Goal: Task Accomplishment & Management: Use online tool/utility

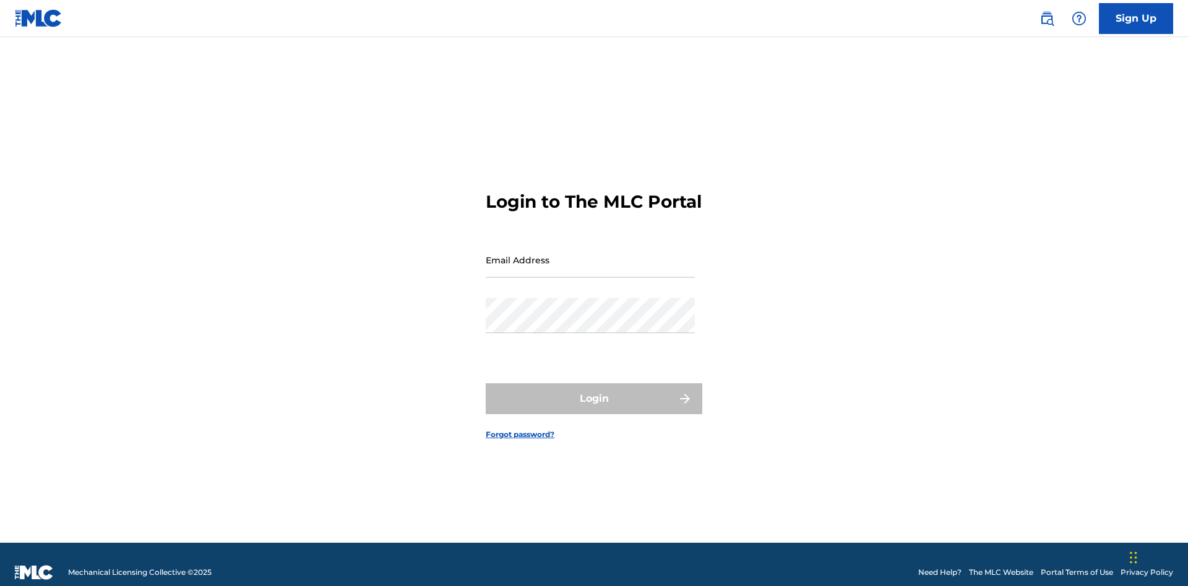
scroll to position [16, 0]
click at [590, 254] on input "Email Address" at bounding box center [590, 260] width 209 height 35
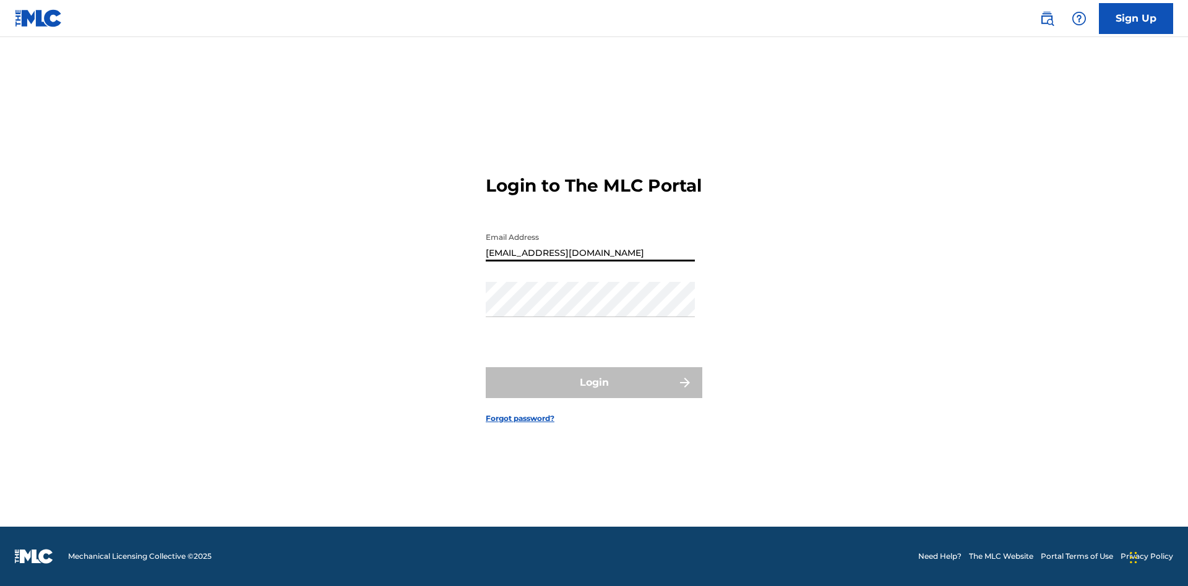
type input "[EMAIL_ADDRESS][DOMAIN_NAME]"
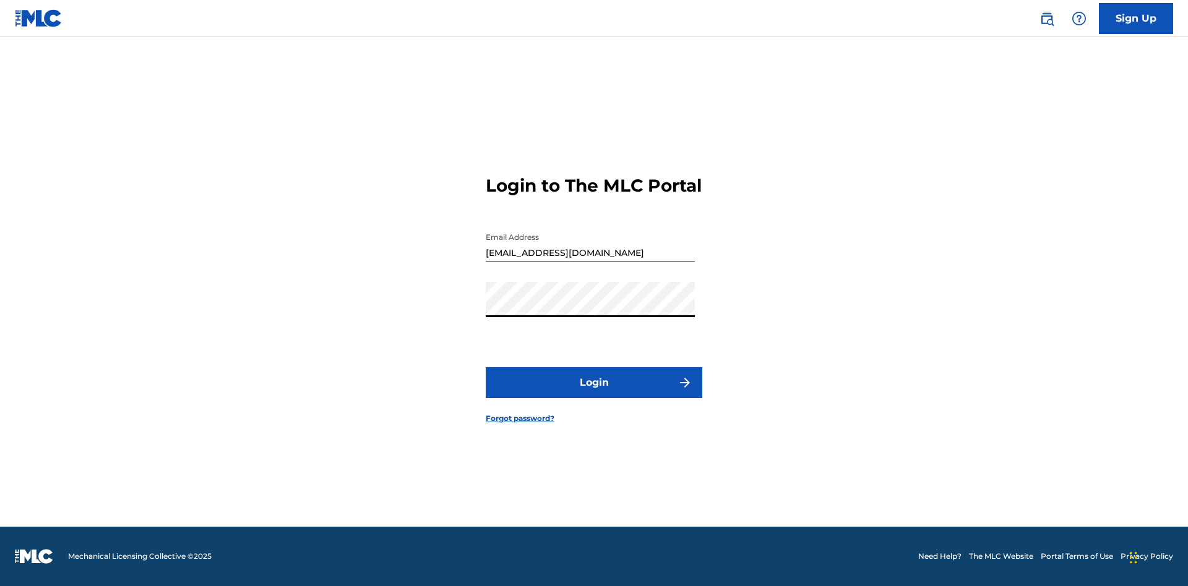
click at [594, 393] on button "Login" at bounding box center [594, 382] width 217 height 31
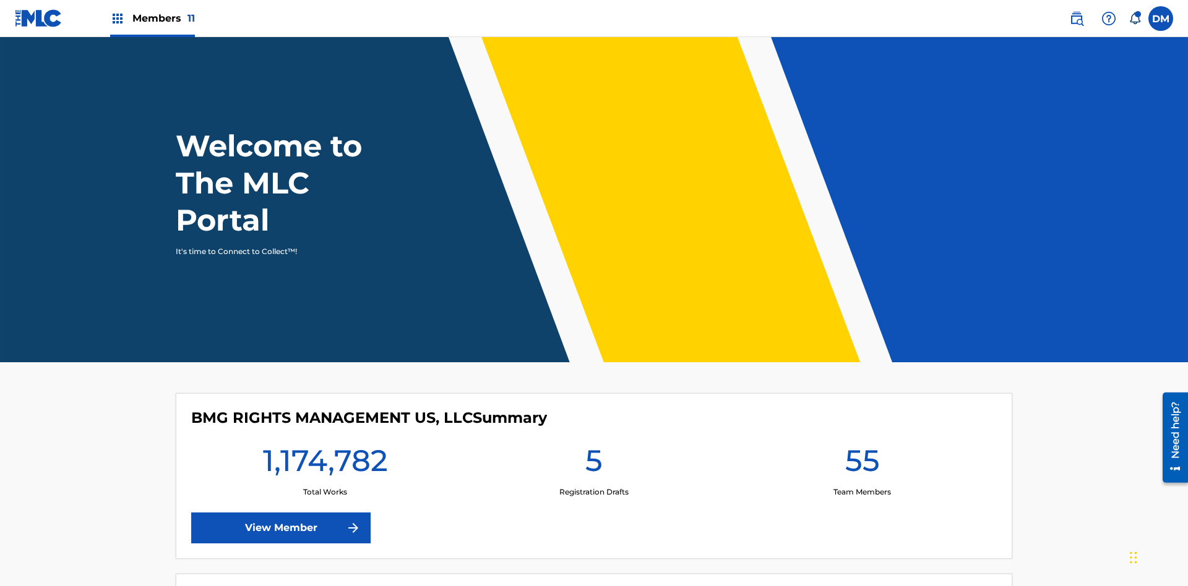
scroll to position [53, 0]
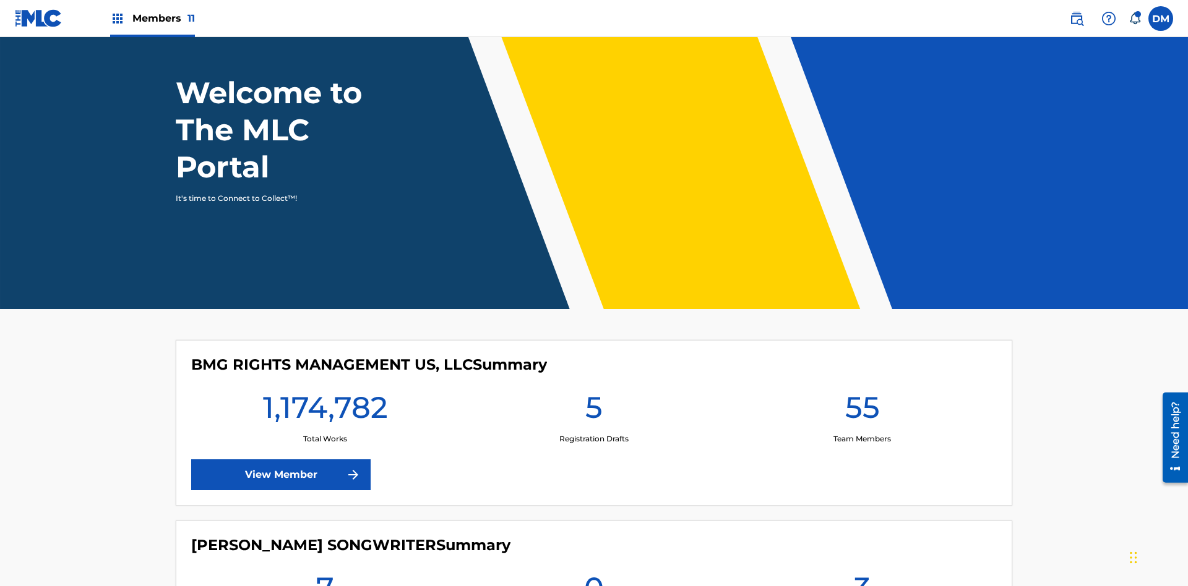
click at [152, 18] on span "Members 11" at bounding box center [163, 18] width 62 height 14
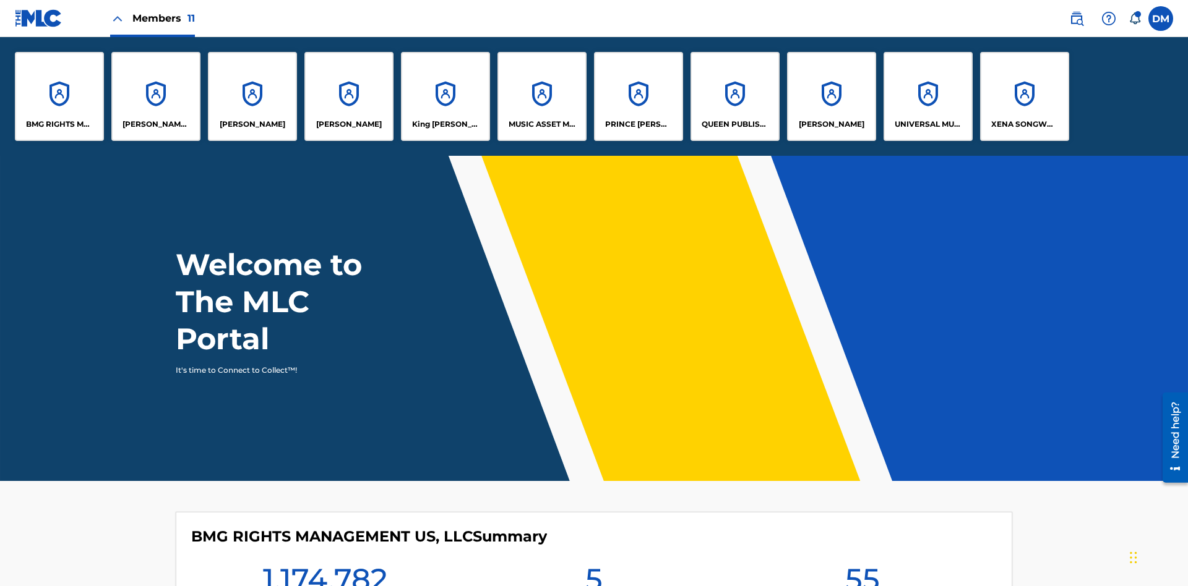
click at [445, 124] on p "King [PERSON_NAME]" at bounding box center [445, 124] width 67 height 11
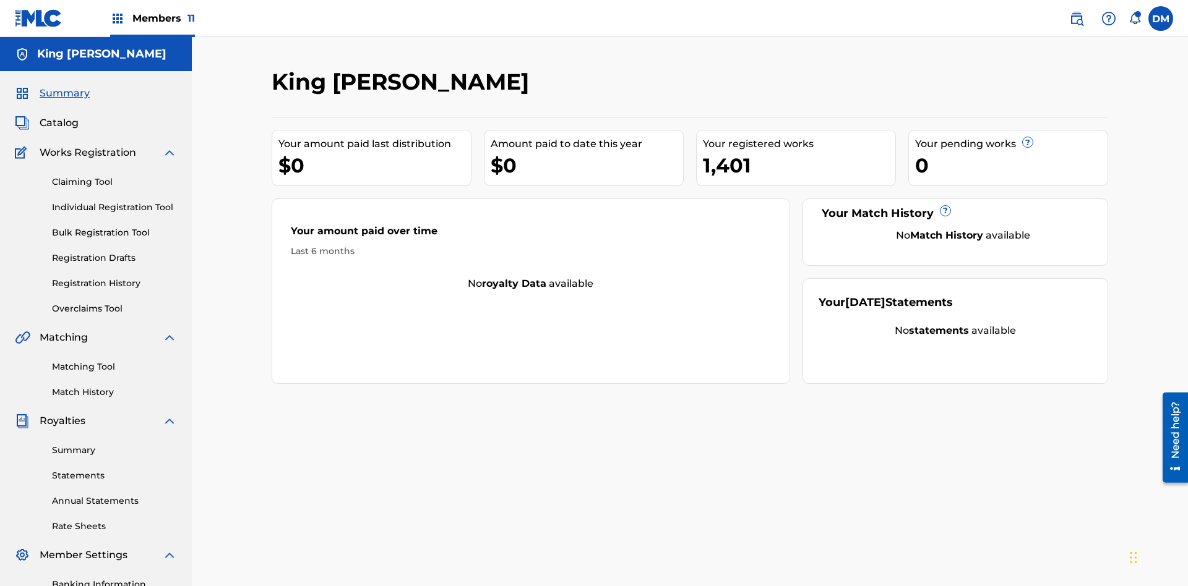
click at [114, 176] on link "Claiming Tool" at bounding box center [114, 182] width 125 height 13
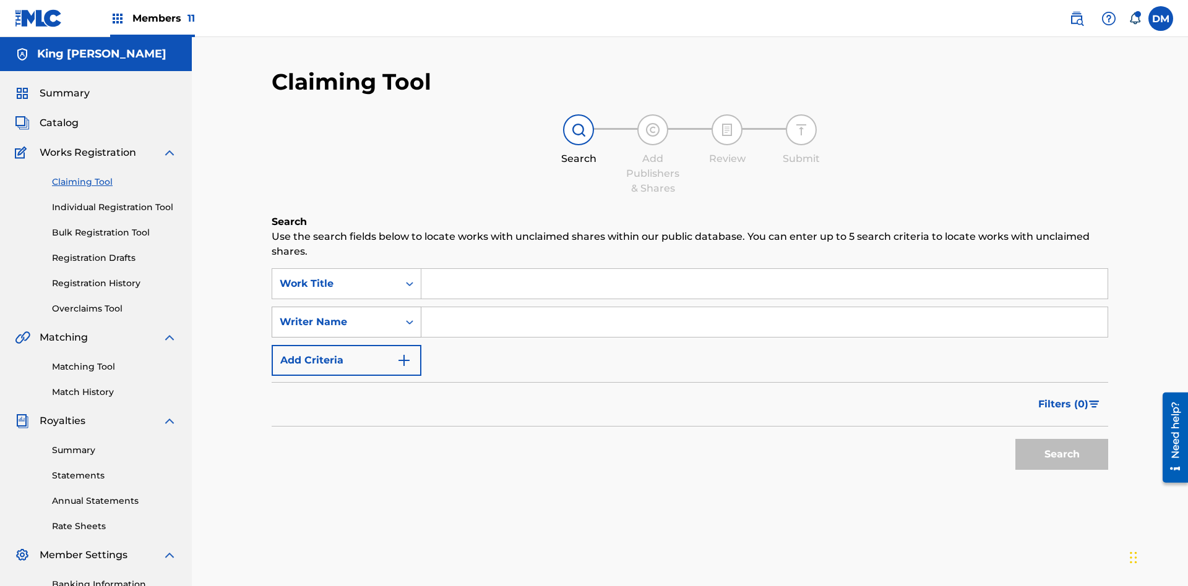
click at [335, 315] on div "Writer Name" at bounding box center [335, 322] width 111 height 15
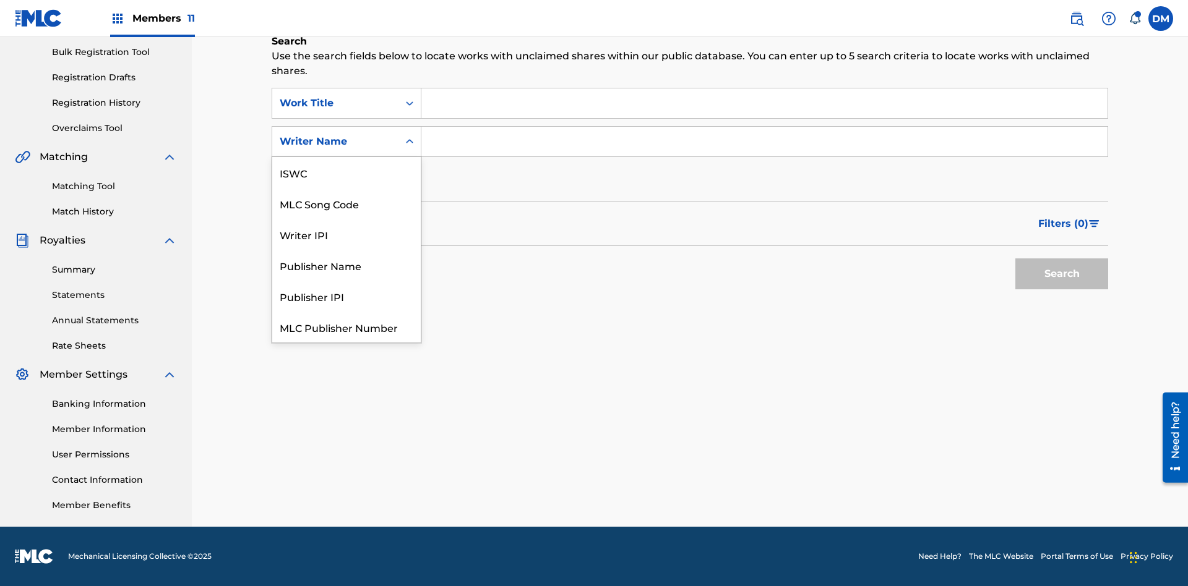
scroll to position [31, 0]
click at [346, 173] on div "MLC Song Code" at bounding box center [346, 172] width 148 height 31
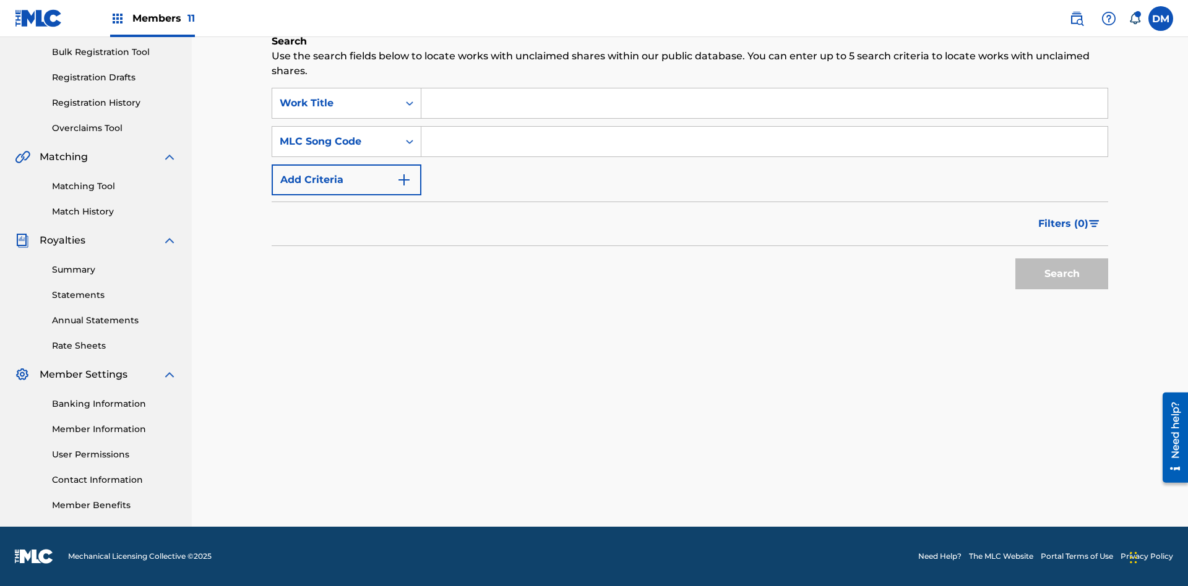
click at [764, 142] on input "Search Form" at bounding box center [764, 142] width 686 height 30
type input "RB0ZOJ"
click at [1062, 274] on button "Search" at bounding box center [1061, 274] width 93 height 31
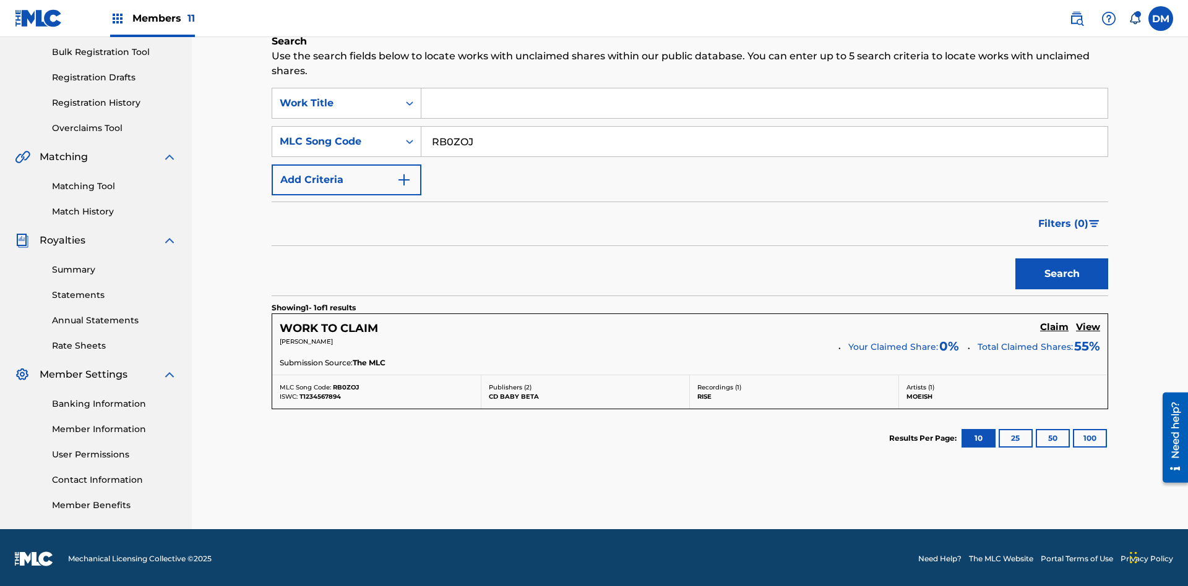
click at [1054, 325] on h5 "Claim" at bounding box center [1054, 328] width 28 height 12
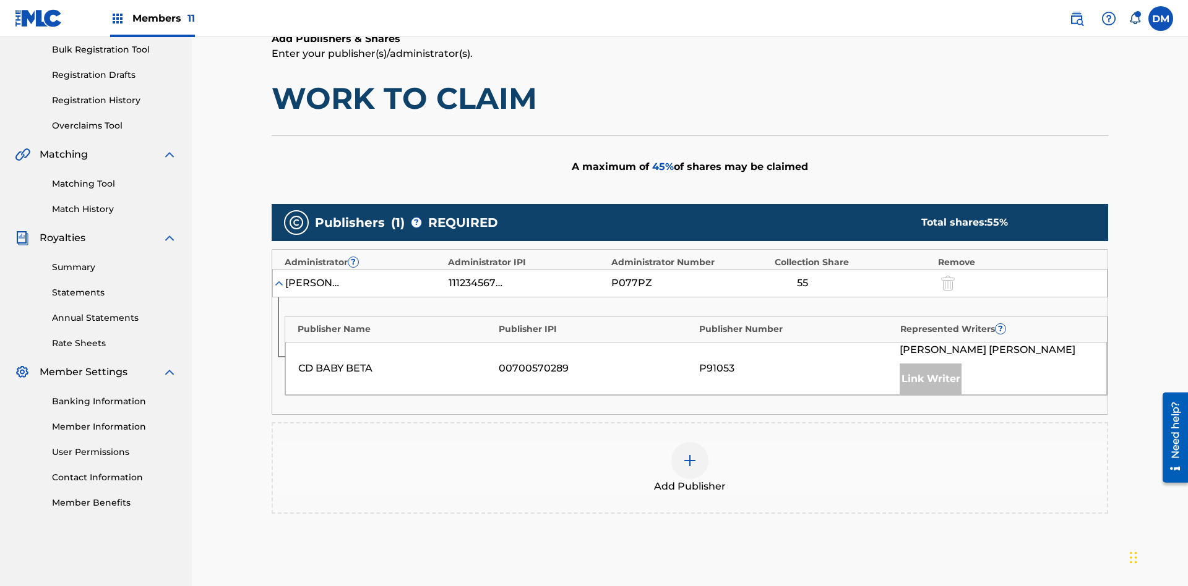
click at [690, 453] on img at bounding box center [689, 460] width 15 height 15
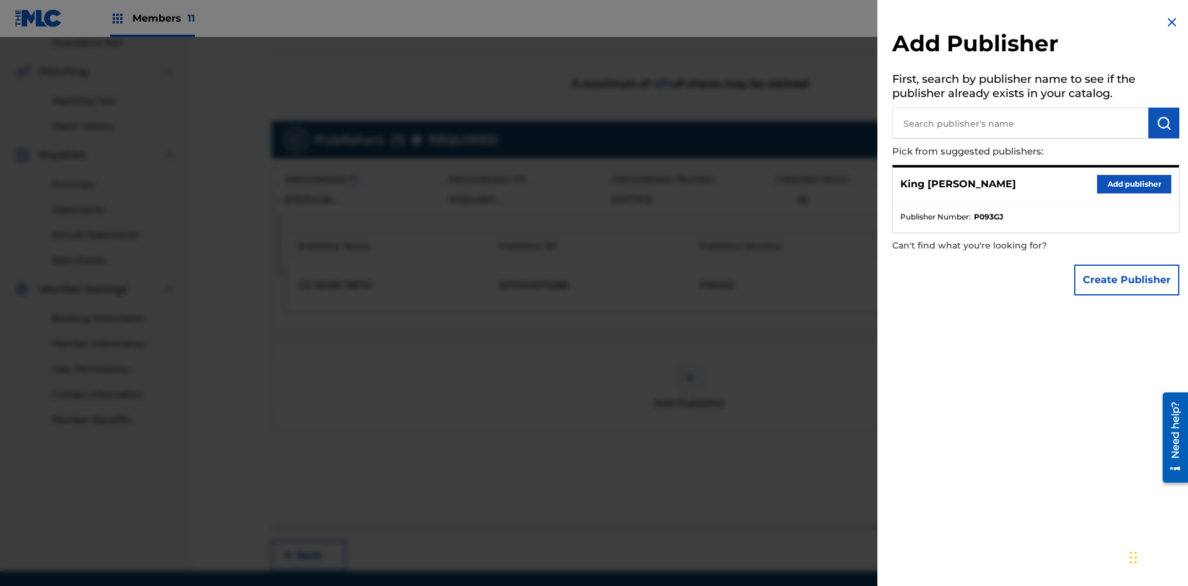
click at [1020, 123] on input "text" at bounding box center [1020, 123] width 256 height 31
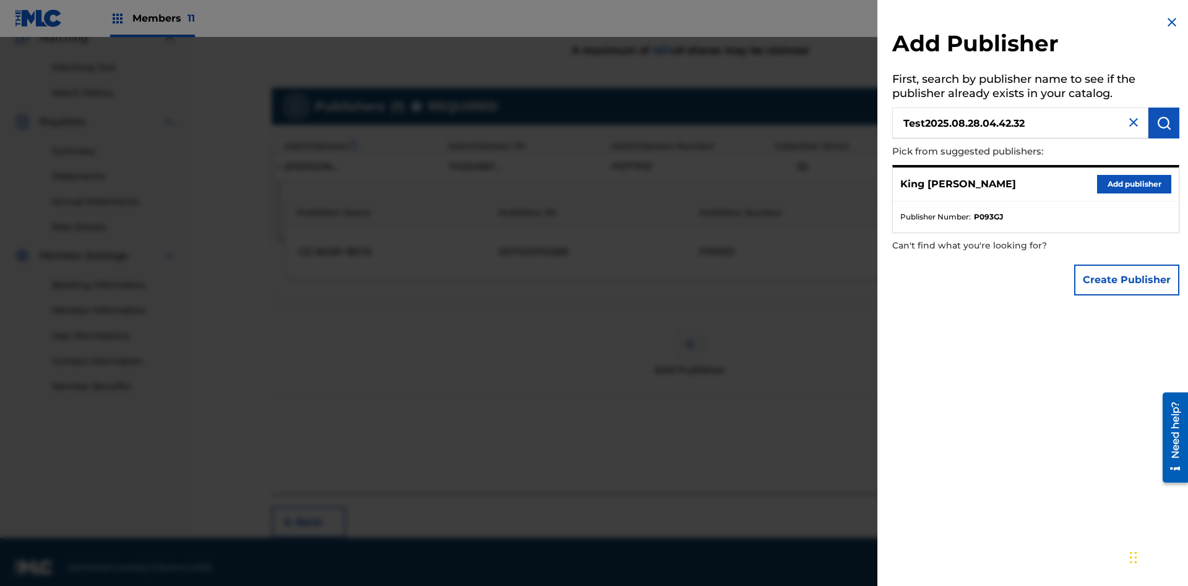
type input "Test2025.08.28.04.42.32"
click at [1164, 123] on img "submit" at bounding box center [1163, 123] width 15 height 15
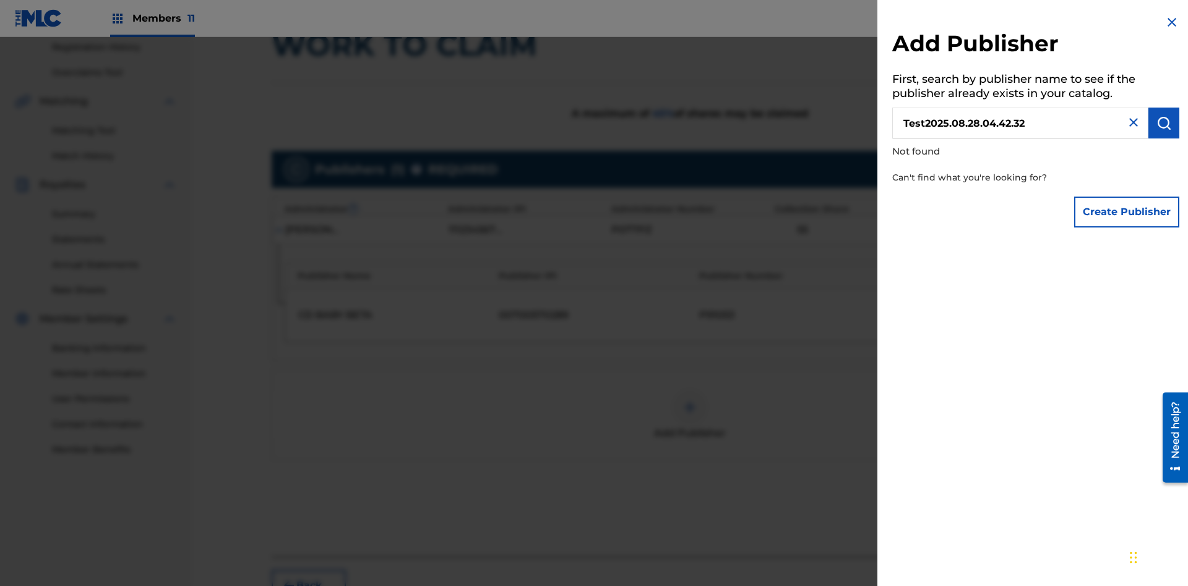
scroll to position [311, 0]
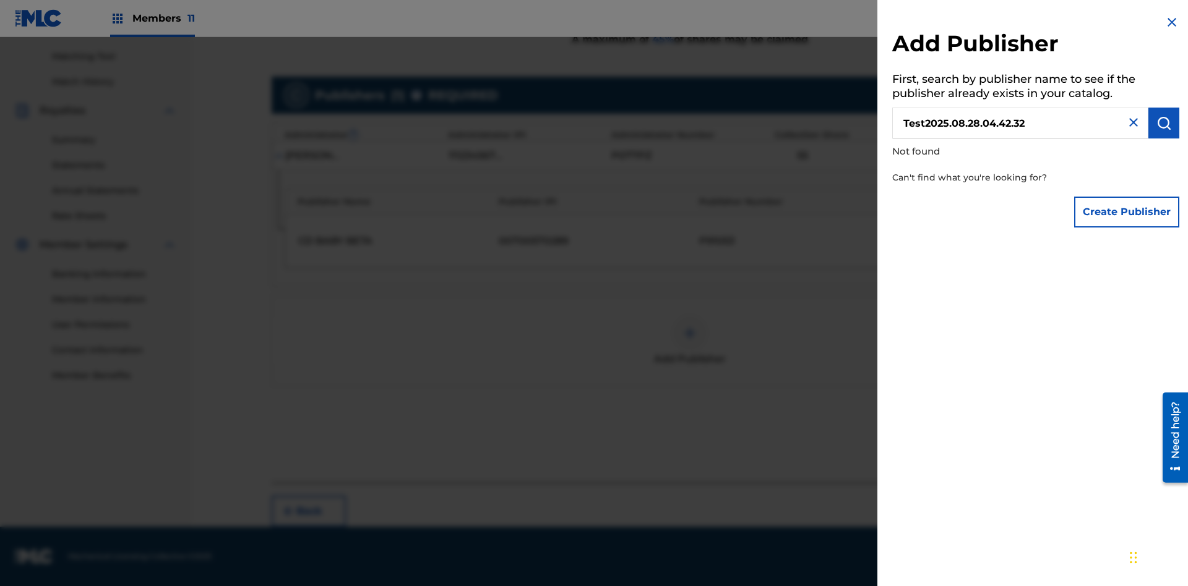
click at [1127, 212] on button "Create Publisher" at bounding box center [1126, 212] width 105 height 31
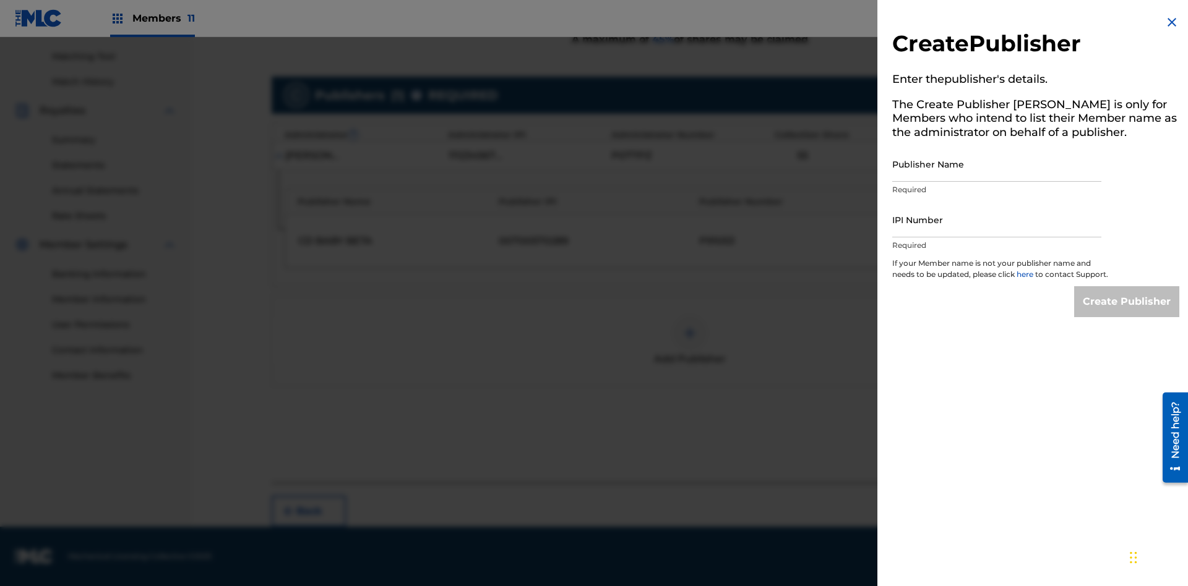
click at [997, 164] on input "Publisher Name" at bounding box center [996, 164] width 209 height 35
type input "Test2025.08.28.04.42.36"
click at [997, 220] on input "IPI Number" at bounding box center [996, 219] width 209 height 35
type input "00595839777"
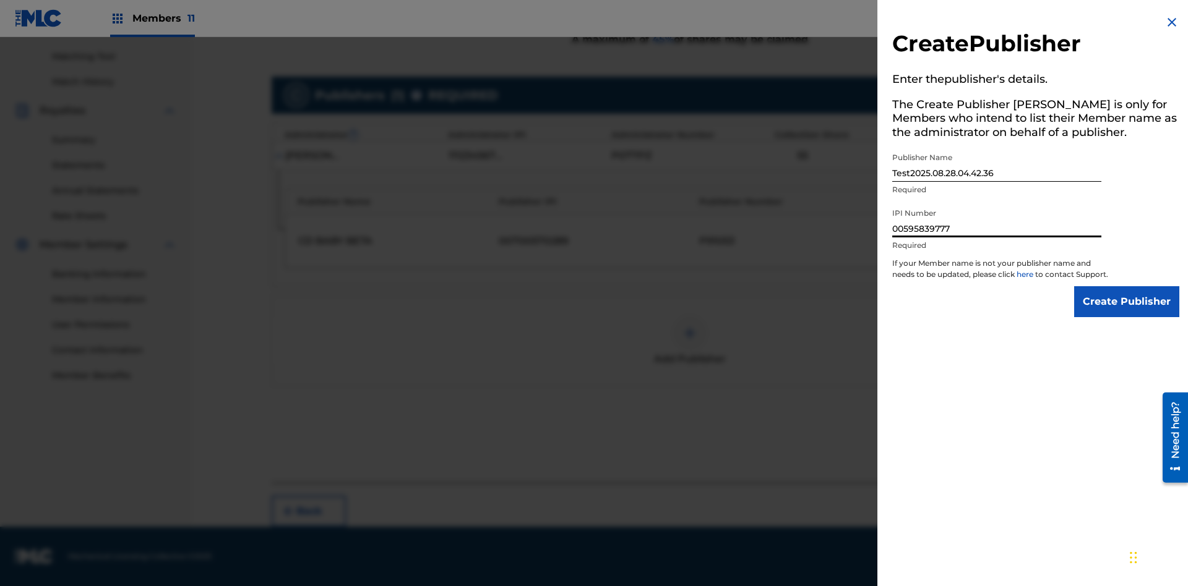
click at [1127, 313] on input "Create Publisher" at bounding box center [1126, 301] width 105 height 31
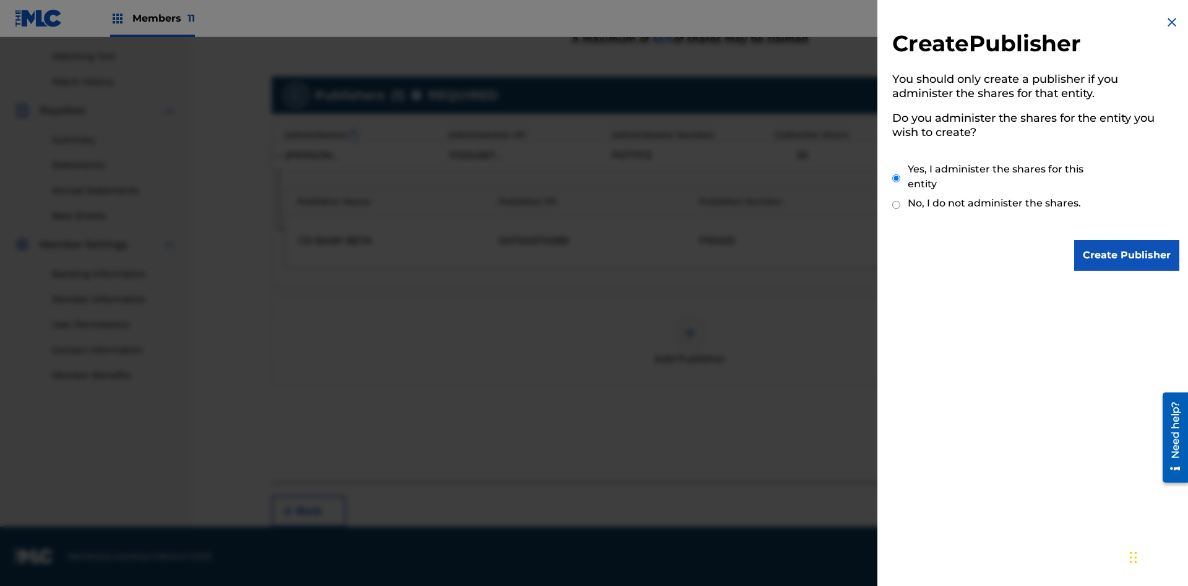
click at [896, 178] on input "Yes, I administer the shares for this entity" at bounding box center [896, 178] width 8 height 27
click at [1127, 256] on input "Create Publisher" at bounding box center [1126, 255] width 105 height 31
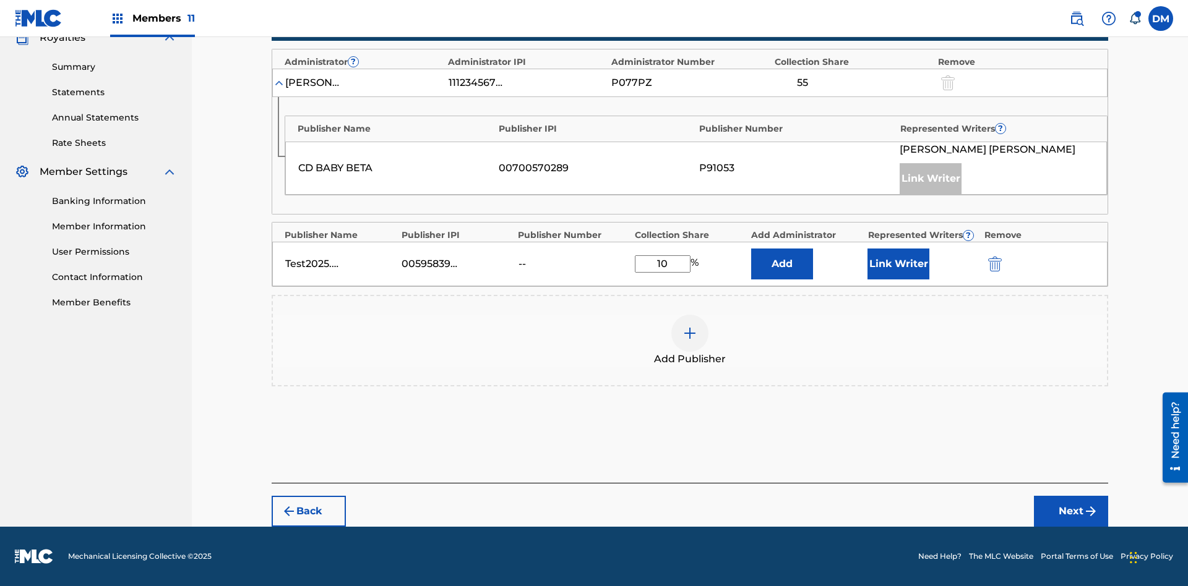
scroll to position [384, 0]
type input "10"
click at [898, 264] on button "Link Writer" at bounding box center [898, 264] width 62 height 31
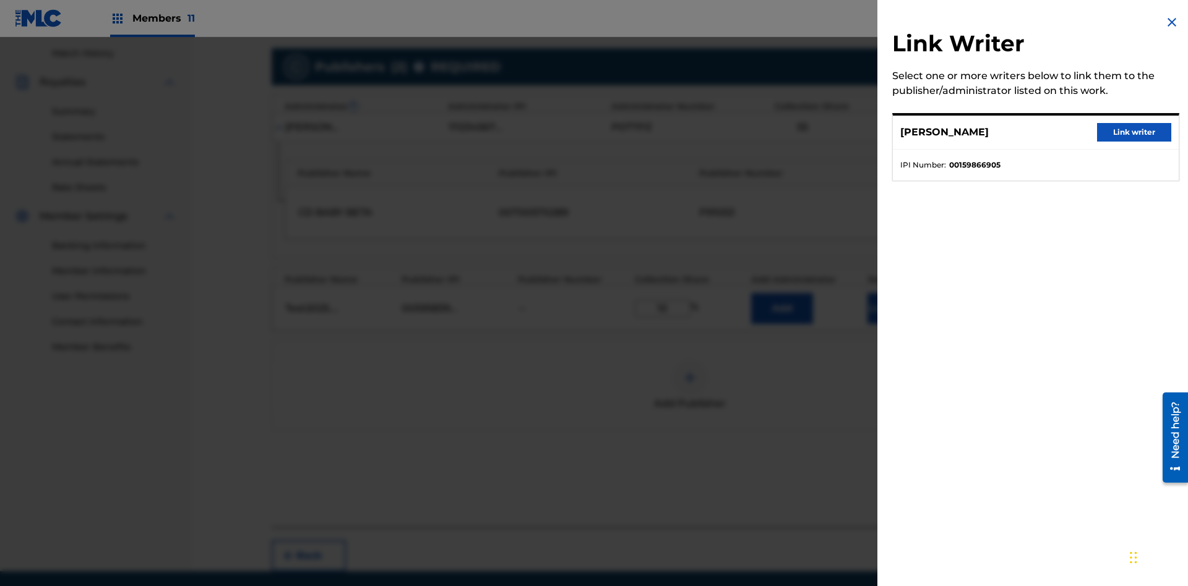
click at [1134, 132] on button "Link writer" at bounding box center [1134, 132] width 74 height 19
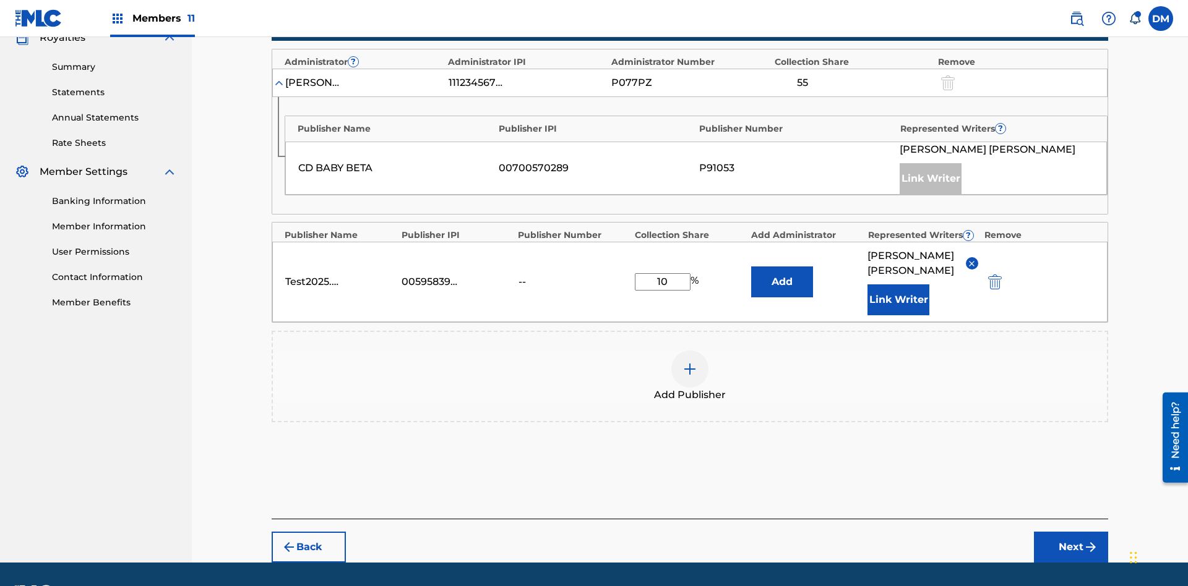
click at [898, 285] on button "Link Writer" at bounding box center [898, 300] width 62 height 31
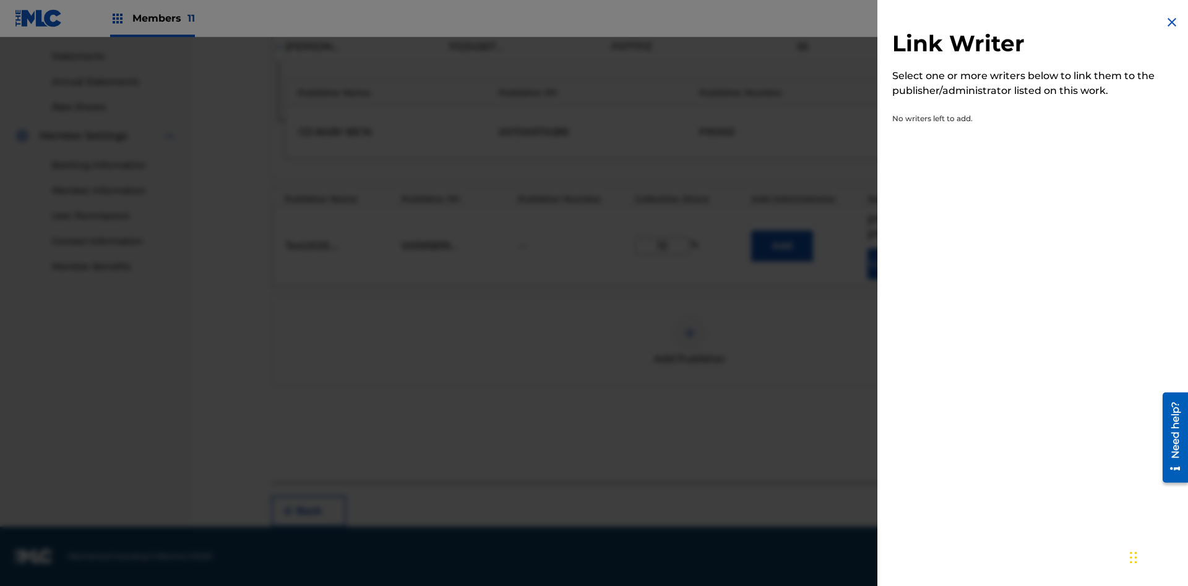
click at [1172, 22] on img at bounding box center [1171, 22] width 15 height 15
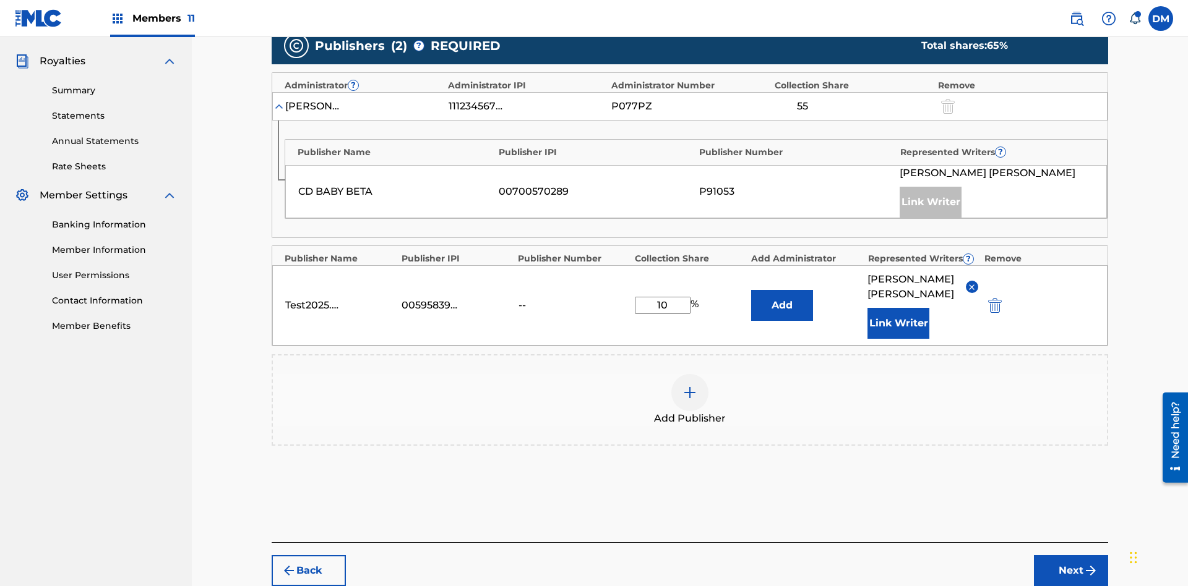
scroll to position [419, 0]
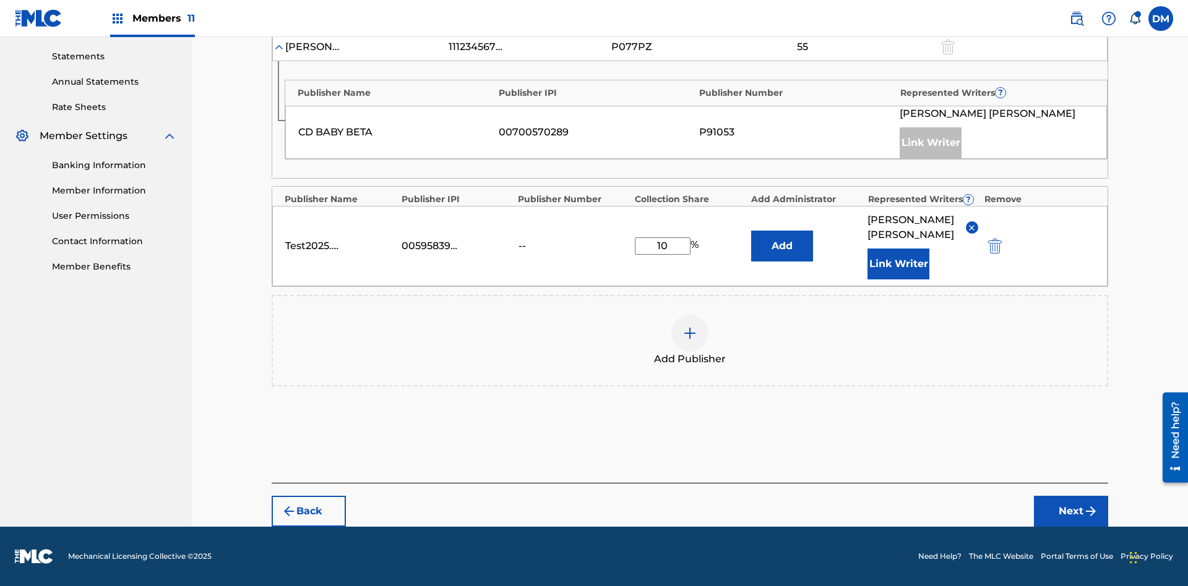
click at [782, 246] on button "Add" at bounding box center [782, 246] width 62 height 31
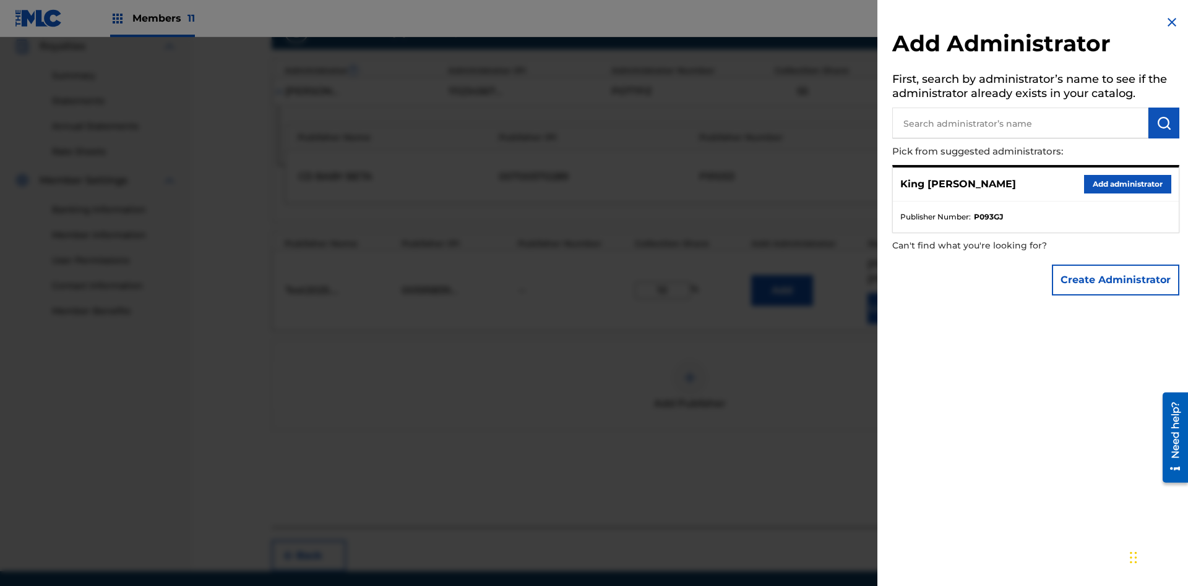
click at [1020, 123] on input "text" at bounding box center [1020, 123] width 256 height 31
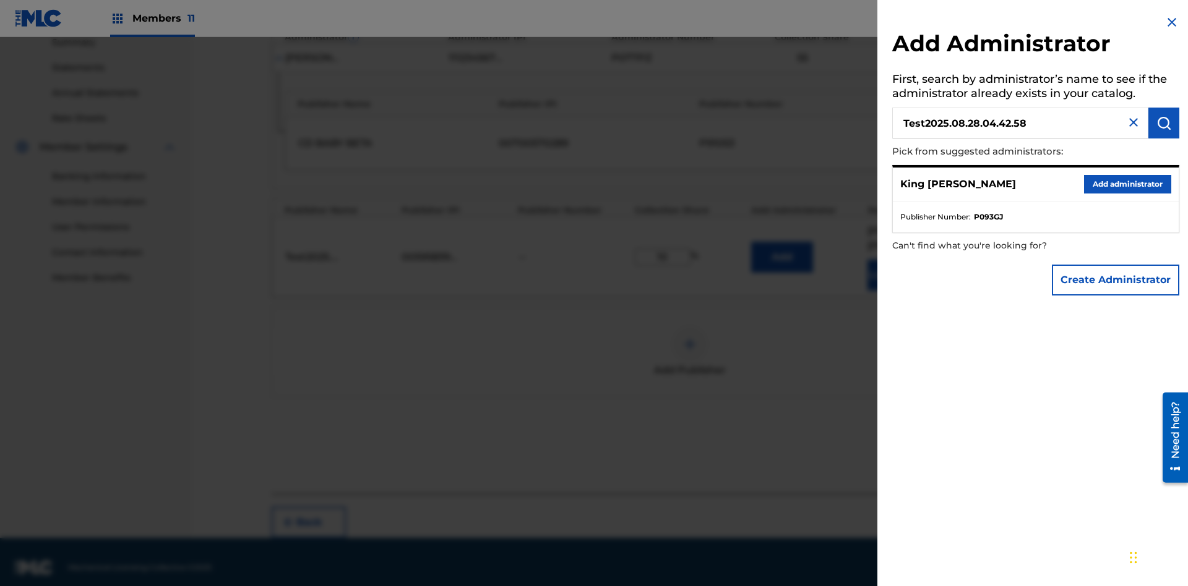
type input "Test2025.08.28.04.42.58"
click at [1164, 123] on img "submit" at bounding box center [1163, 123] width 15 height 15
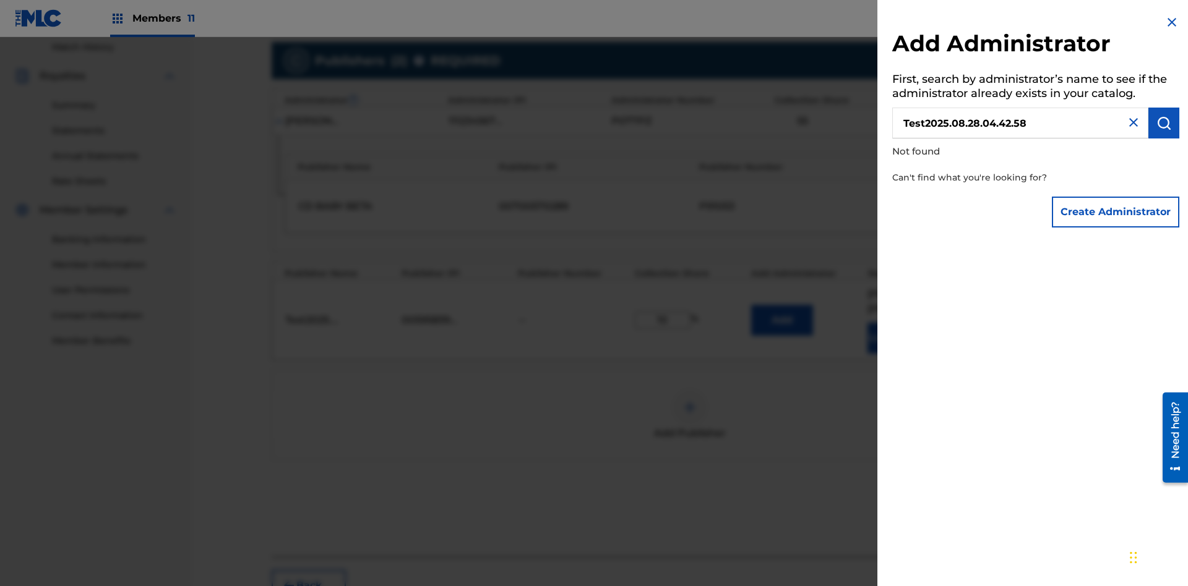
click at [1116, 212] on button "Create Administrator" at bounding box center [1115, 212] width 127 height 31
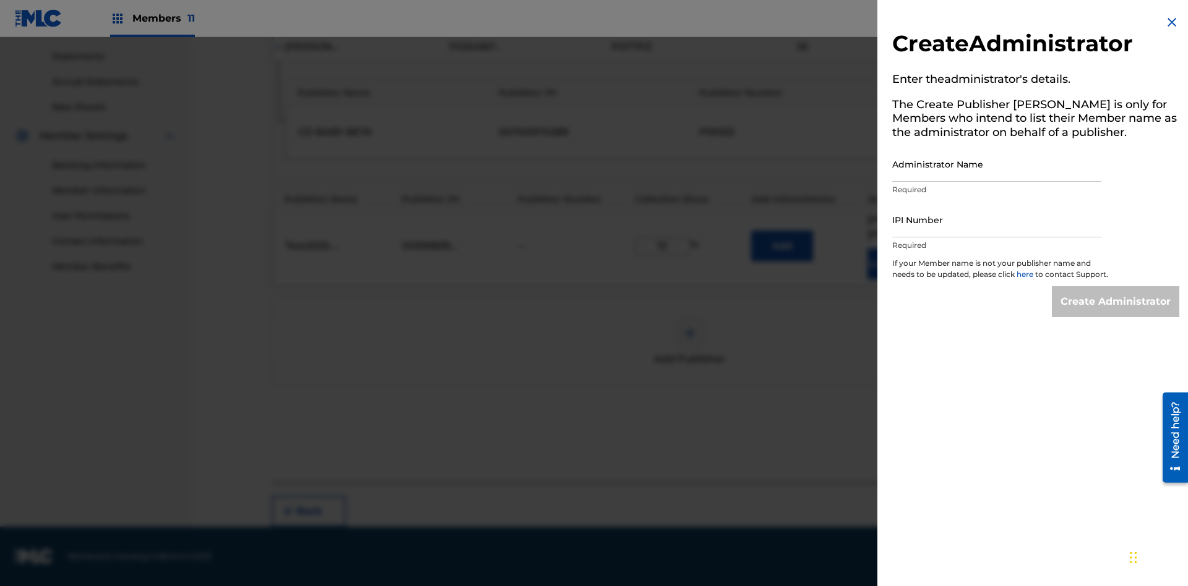
click at [997, 164] on input "Administrator Name" at bounding box center [996, 164] width 209 height 35
type input "Test2025.08.28.04.43.03"
click at [997, 220] on input "IPI Number" at bounding box center [996, 219] width 209 height 35
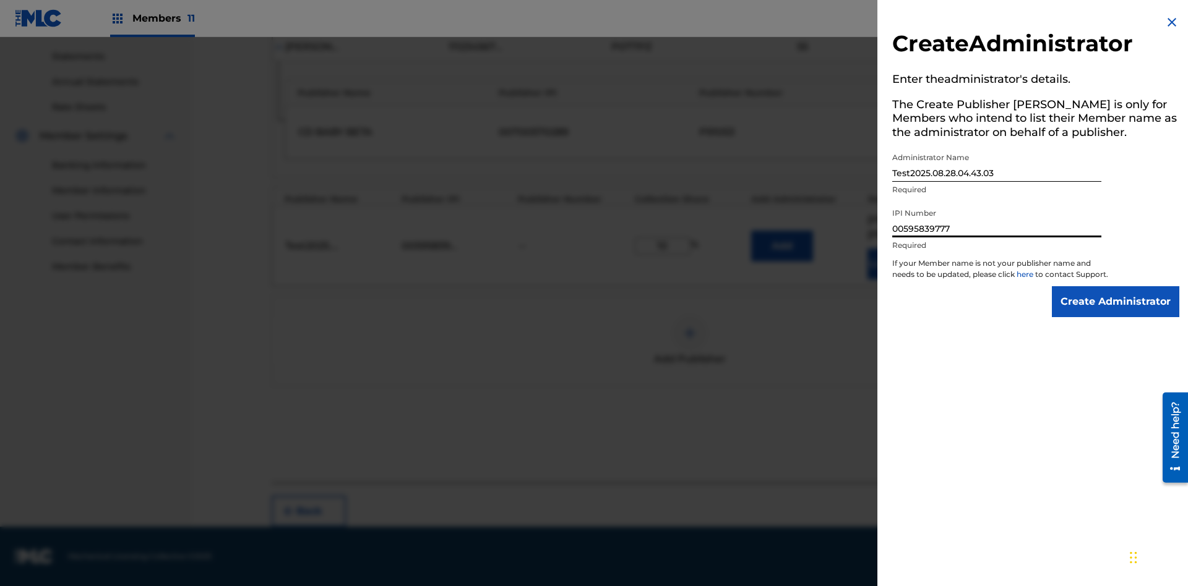
type input "00595839777"
click at [1116, 313] on input "Create Administrator" at bounding box center [1115, 301] width 127 height 31
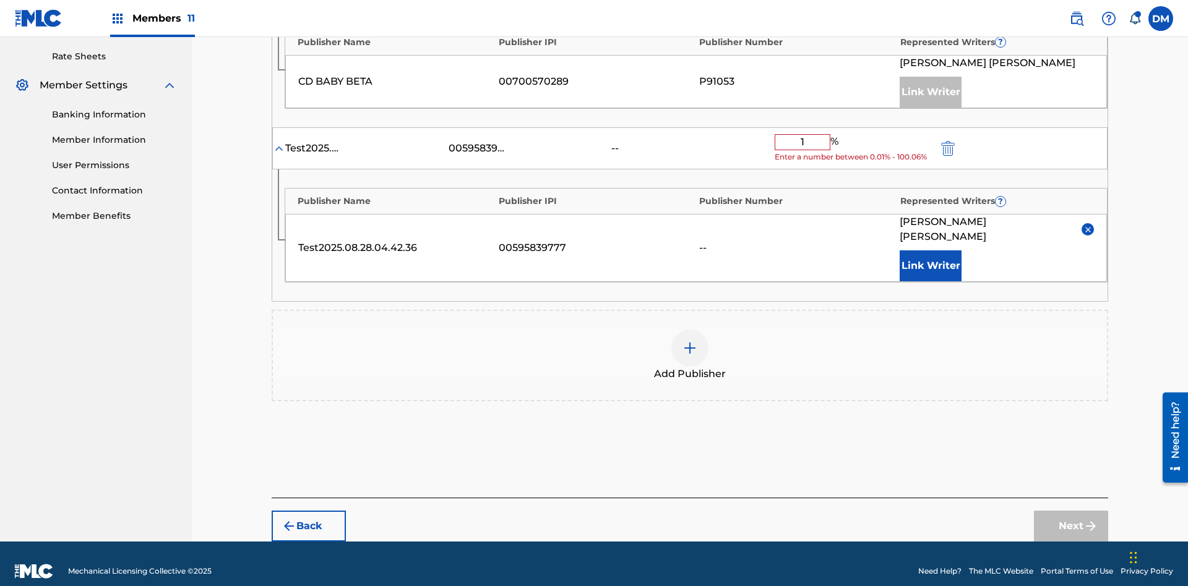
type input "10"
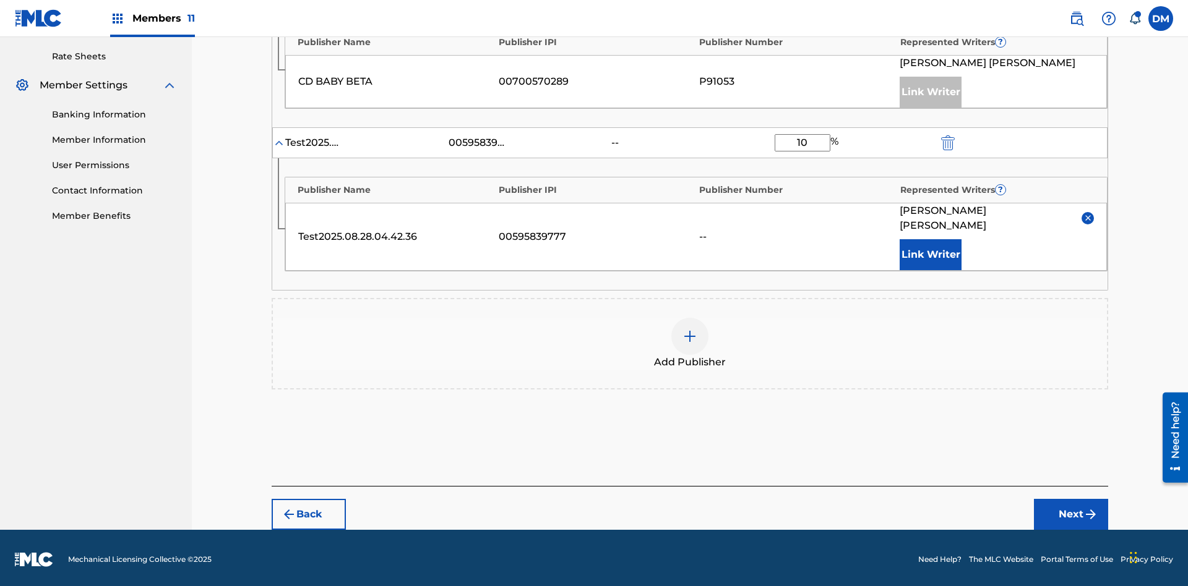
scroll to position [458, 0]
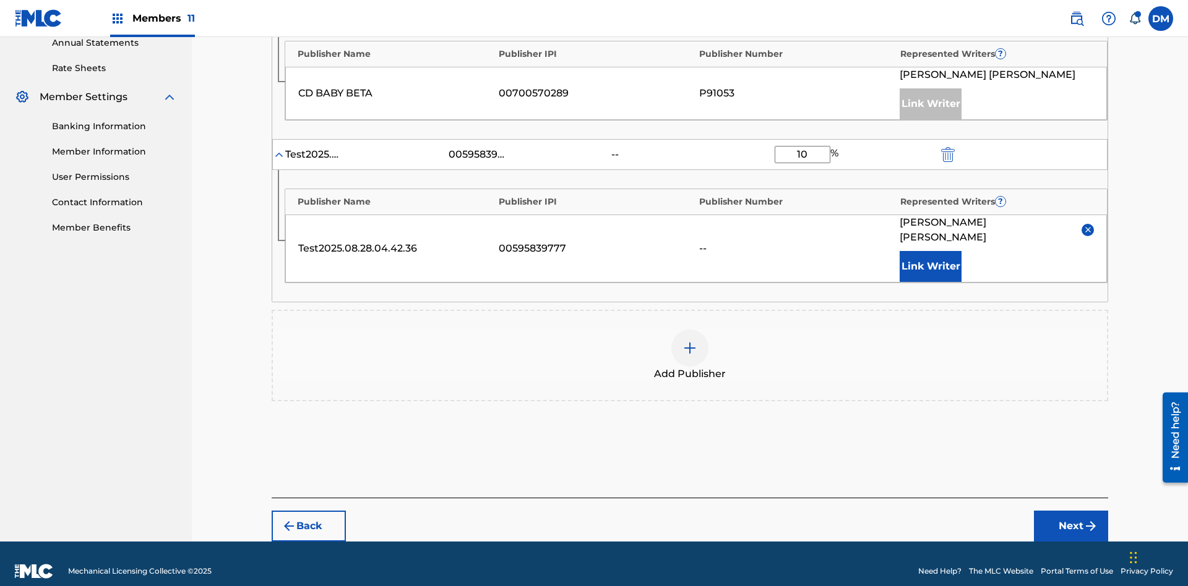
click at [1071, 512] on button "Next" at bounding box center [1071, 526] width 74 height 31
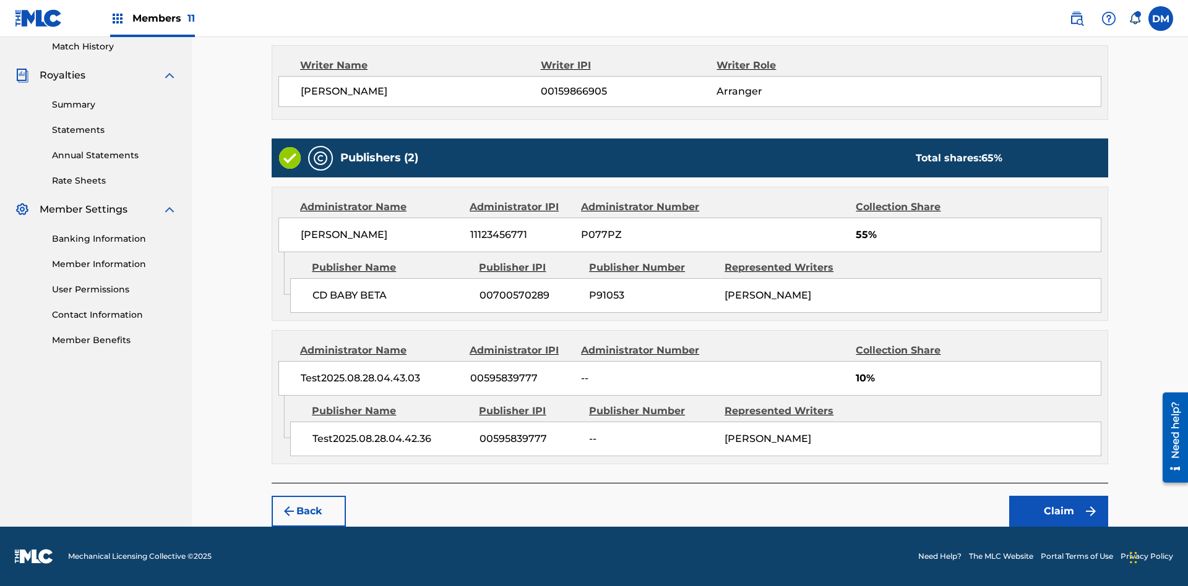
click at [1059, 512] on button "Claim" at bounding box center [1058, 511] width 99 height 31
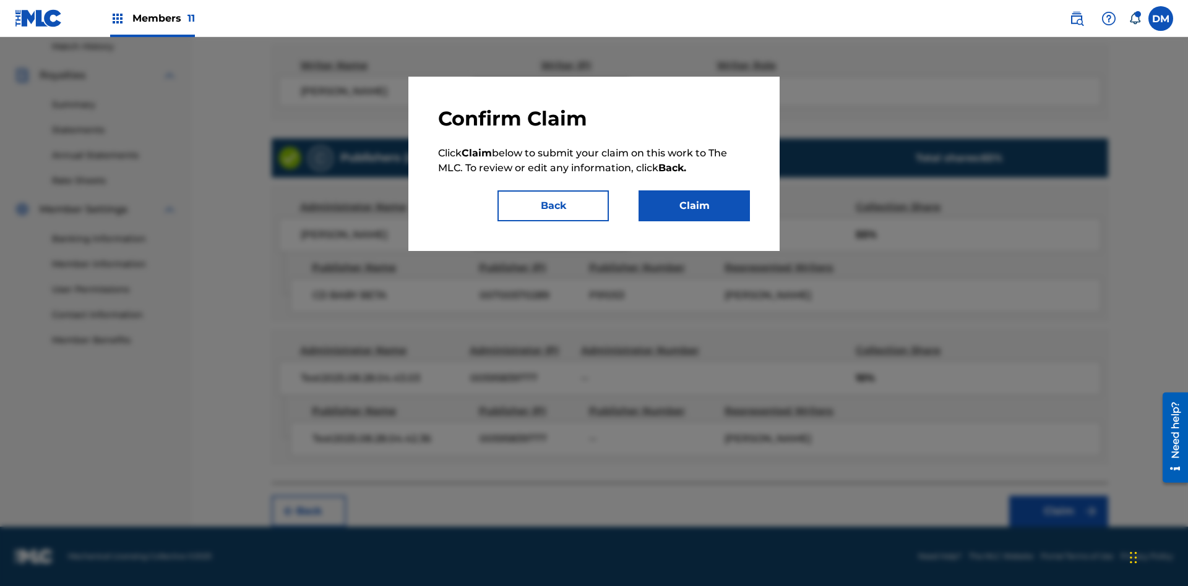
click at [694, 206] on button "Claim" at bounding box center [693, 206] width 111 height 31
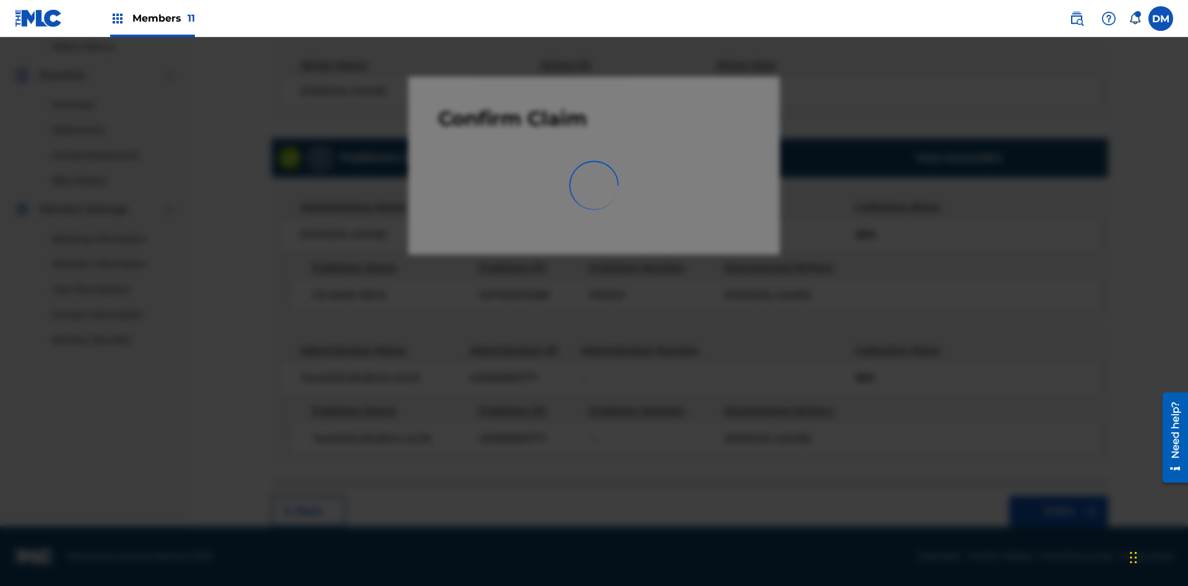
scroll to position [181, 0]
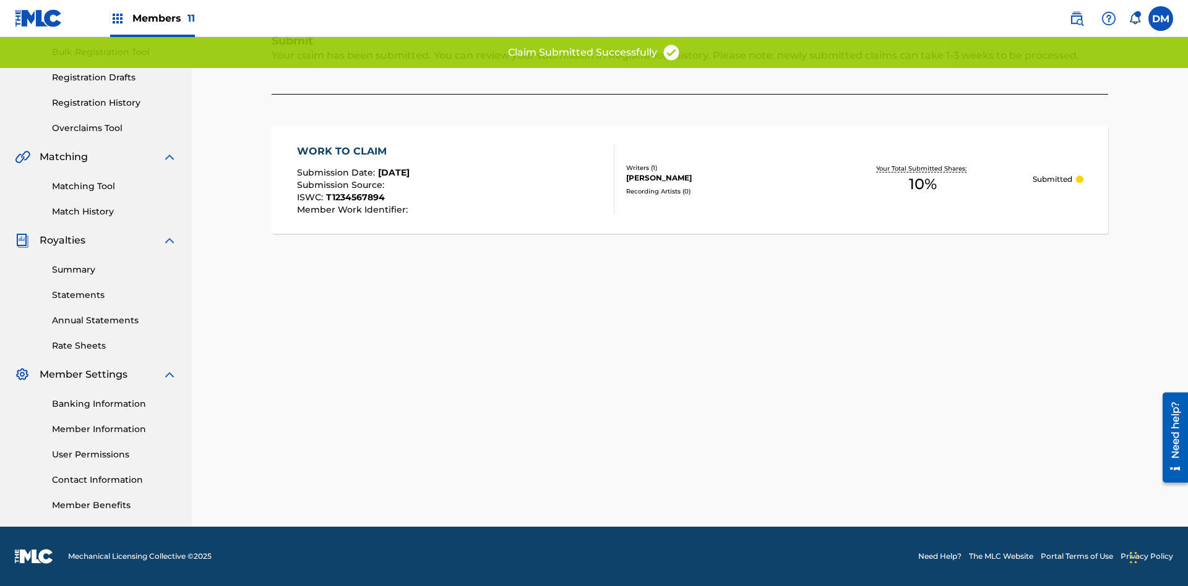
click at [114, 103] on link "Registration History" at bounding box center [114, 103] width 125 height 13
